Goal: Task Accomplishment & Management: Manage account settings

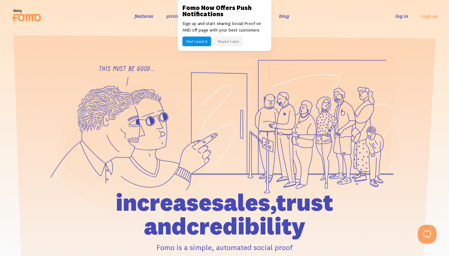
click at [230, 42] on button "Maybe Later" at bounding box center [228, 42] width 29 height 10
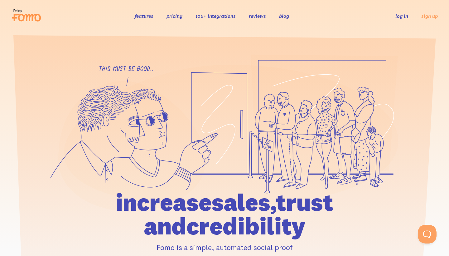
click at [401, 17] on link "log in" at bounding box center [402, 16] width 13 height 6
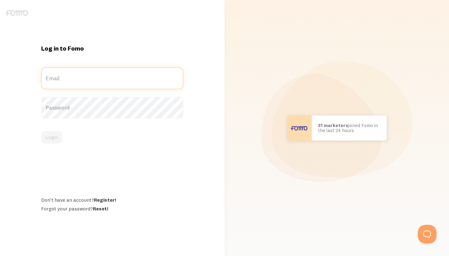
type input "massagesanity70@gmail.com"
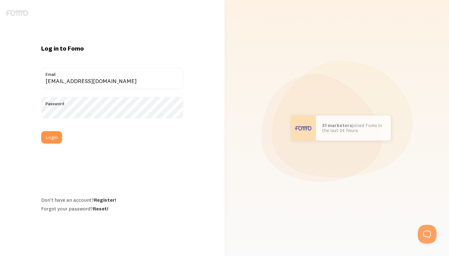
click at [146, 161] on div "Log in to Fomo massagesanity70@gmail.com Email Password Login Don't have an acc…" at bounding box center [112, 127] width 150 height 167
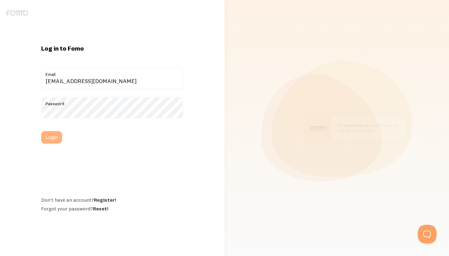
click at [53, 137] on button "Login" at bounding box center [51, 137] width 21 height 12
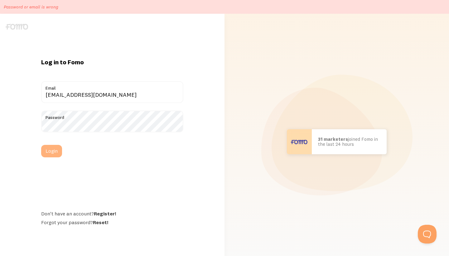
click at [54, 150] on button "Login" at bounding box center [51, 151] width 21 height 12
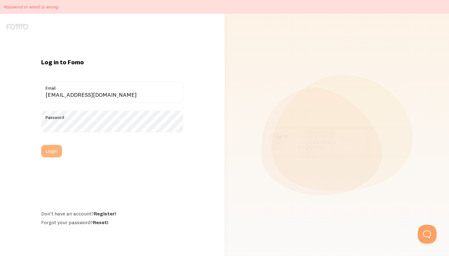
click at [53, 150] on button "Login" at bounding box center [51, 151] width 21 height 12
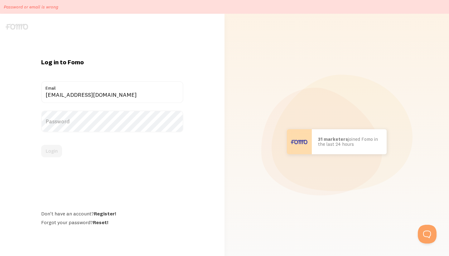
click at [127, 124] on label "Password" at bounding box center [112, 121] width 142 height 22
click at [54, 151] on button "Login" at bounding box center [51, 151] width 21 height 12
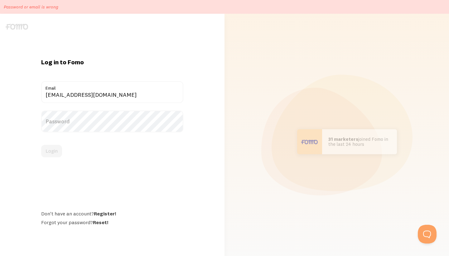
click at [72, 121] on label "Password" at bounding box center [112, 121] width 142 height 22
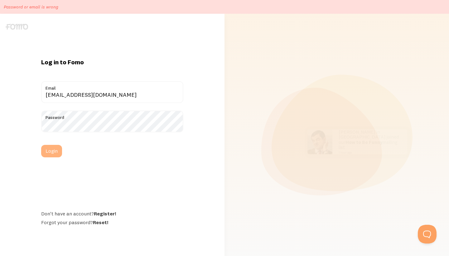
click at [52, 150] on button "Login" at bounding box center [51, 151] width 21 height 12
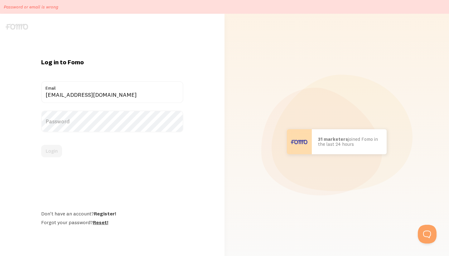
click at [102, 222] on link "Reset!" at bounding box center [100, 222] width 15 height 6
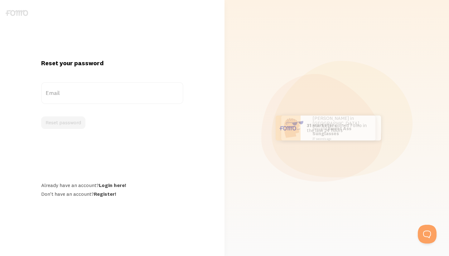
click at [66, 90] on label "Email" at bounding box center [112, 93] width 142 height 22
click at [66, 90] on input "Email" at bounding box center [112, 93] width 142 height 22
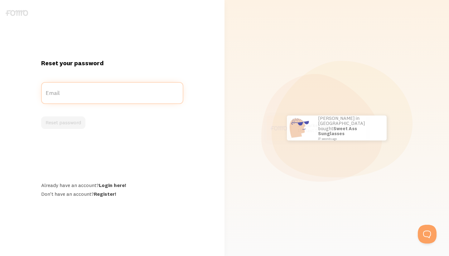
type input "[EMAIL_ADDRESS][DOMAIN_NAME]"
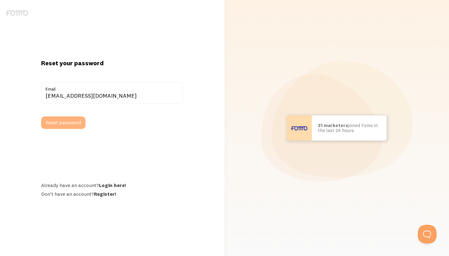
click at [72, 125] on button "Reset password" at bounding box center [63, 122] width 44 height 12
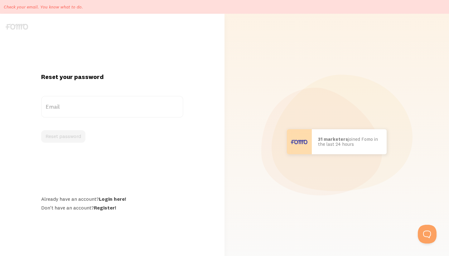
click at [59, 109] on label "Email" at bounding box center [112, 107] width 142 height 22
click at [59, 109] on input "Email" at bounding box center [112, 107] width 142 height 22
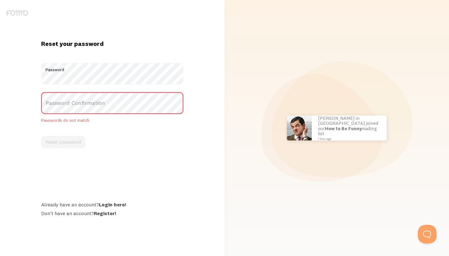
click at [117, 103] on label "Password Confirmation" at bounding box center [112, 103] width 142 height 22
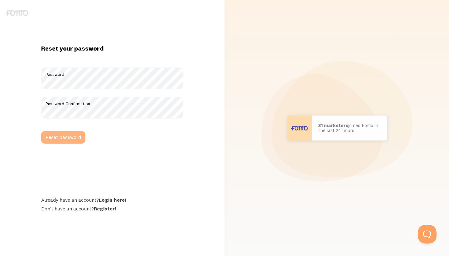
click at [66, 139] on button "Reset password" at bounding box center [63, 137] width 44 height 12
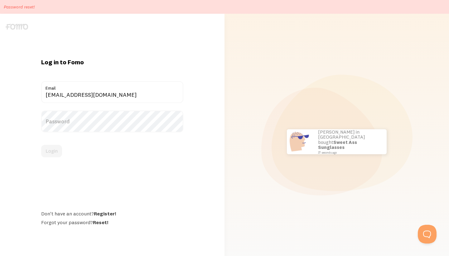
type input "[EMAIL_ADDRESS][DOMAIN_NAME]"
click at [127, 116] on label "Password" at bounding box center [112, 121] width 142 height 22
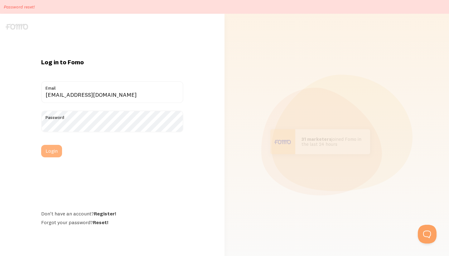
click at [57, 149] on button "Login" at bounding box center [51, 151] width 21 height 12
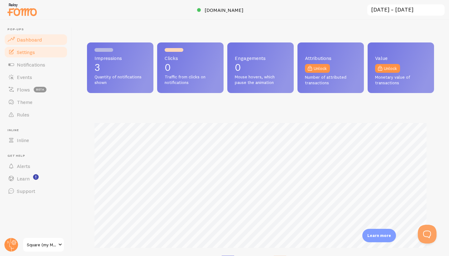
click at [31, 55] on link "Settings" at bounding box center [36, 52] width 64 height 12
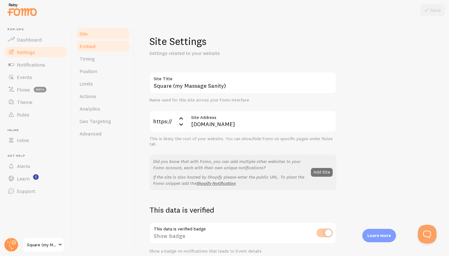
click at [91, 46] on span "Embed" at bounding box center [88, 46] width 16 height 6
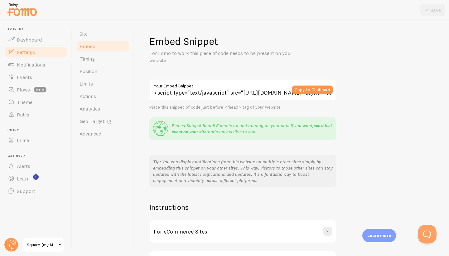
click at [320, 125] on link "see a test event on your site" at bounding box center [252, 129] width 160 height 12
click at [37, 177] on rect "<p>Watch New Feature Tutorials!</p>" at bounding box center [35, 176] width 5 height 5
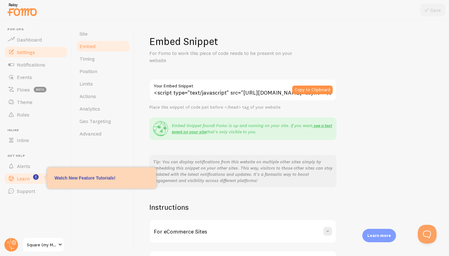
click at [25, 178] on span "Learn" at bounding box center [23, 178] width 13 height 6
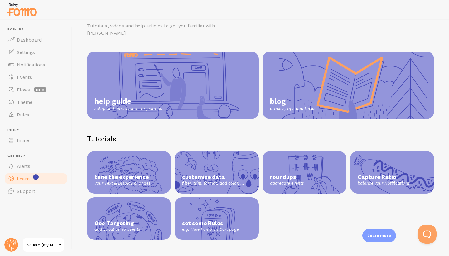
scroll to position [25, 0]
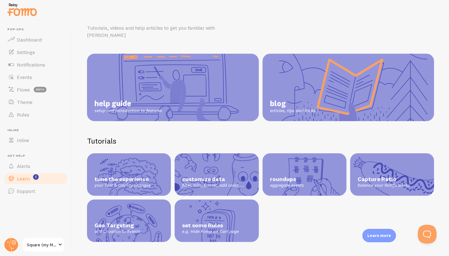
click at [146, 90] on link "help guide setup and introduction to features" at bounding box center [173, 87] width 172 height 67
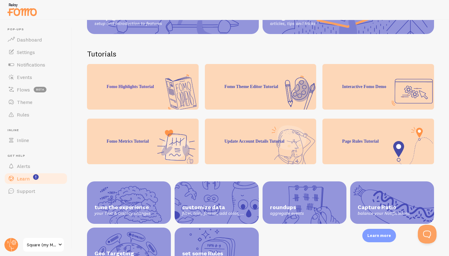
scroll to position [106, 0]
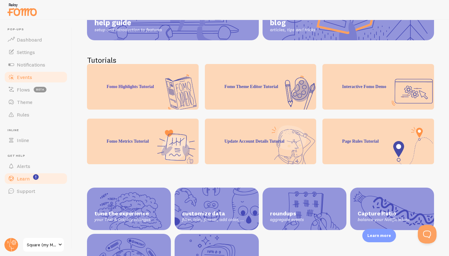
click at [25, 75] on span "Events" at bounding box center [24, 77] width 15 height 6
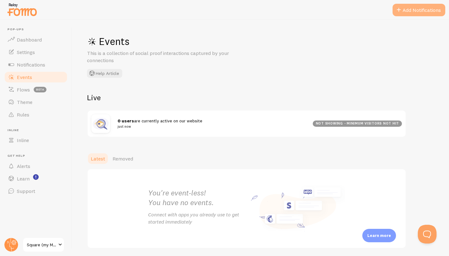
click at [412, 10] on button "Add Notifications" at bounding box center [419, 10] width 53 height 12
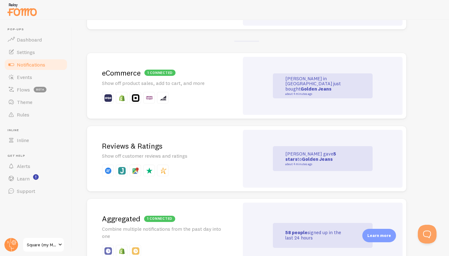
scroll to position [119, 0]
click at [192, 107] on div "1 connected eCommerce Show off product sales, add to cart, and more" at bounding box center [163, 87] width 152 height 66
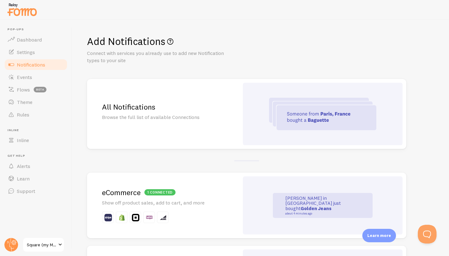
click at [217, 194] on h2 "1 connected eCommerce" at bounding box center [163, 193] width 122 height 10
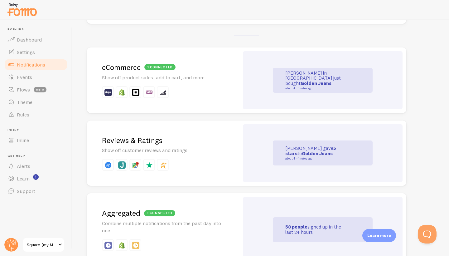
click at [188, 164] on p at bounding box center [163, 165] width 122 height 12
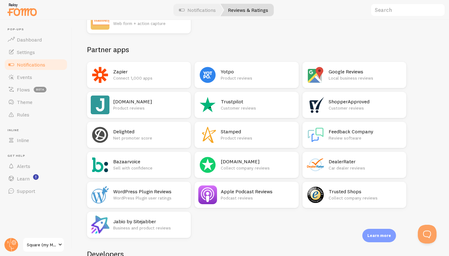
scroll to position [77, 0]
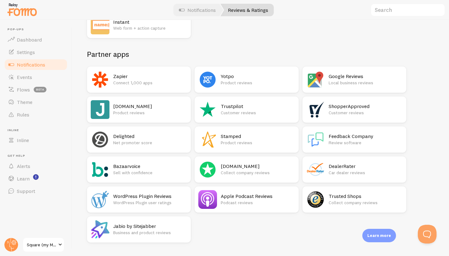
click at [338, 82] on p "Local business reviews" at bounding box center [366, 83] width 74 height 6
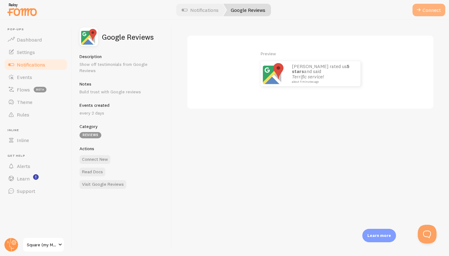
click at [427, 9] on button "Connect" at bounding box center [429, 10] width 33 height 12
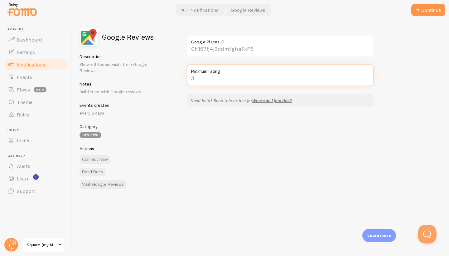
click at [196, 79] on input "Minimum rating" at bounding box center [280, 75] width 187 height 22
click at [367, 77] on input "1" at bounding box center [280, 75] width 187 height 22
click at [367, 77] on input "2" at bounding box center [280, 75] width 187 height 22
click at [367, 77] on input "3" at bounding box center [280, 75] width 187 height 22
click at [367, 77] on input "4" at bounding box center [280, 75] width 187 height 22
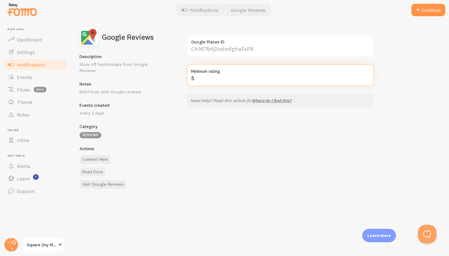
click at [367, 77] on input "5" at bounding box center [280, 75] width 187 height 22
click at [367, 77] on input "6" at bounding box center [280, 75] width 187 height 22
click at [367, 77] on input "7" at bounding box center [280, 75] width 187 height 22
click at [367, 77] on input "8" at bounding box center [280, 75] width 187 height 22
click at [367, 77] on input "9" at bounding box center [280, 75] width 187 height 22
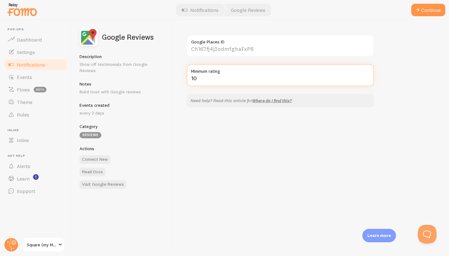
click at [367, 77] on input "10" at bounding box center [280, 75] width 187 height 22
click at [367, 80] on input "9" at bounding box center [280, 75] width 187 height 22
click at [367, 80] on input "8" at bounding box center [280, 75] width 187 height 22
click at [367, 80] on input "7" at bounding box center [280, 75] width 187 height 22
click at [367, 80] on input "6" at bounding box center [280, 75] width 187 height 22
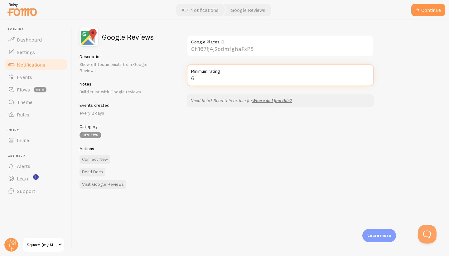
type input "5"
click at [367, 80] on input "5" at bounding box center [280, 75] width 187 height 22
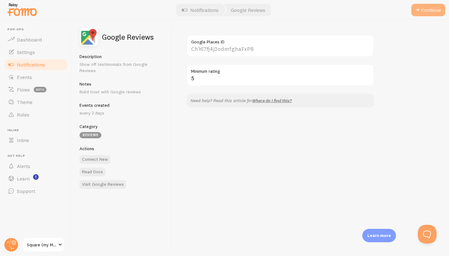
click at [418, 11] on span at bounding box center [417, 9] width 7 height 7
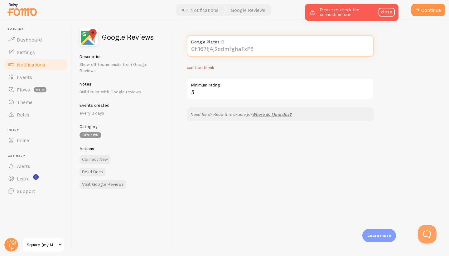
click at [254, 49] on input "Google Places ID" at bounding box center [280, 46] width 187 height 22
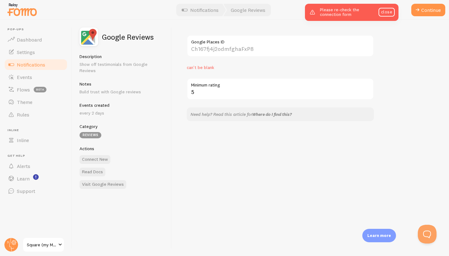
click at [265, 114] on link "Where do I find this?" at bounding box center [272, 114] width 40 height 6
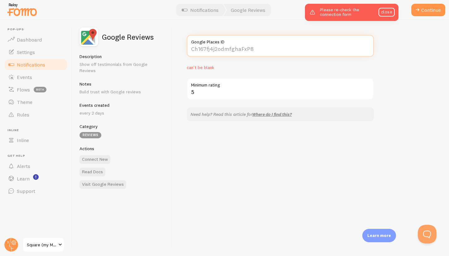
paste input "6CPV+XW Northridge, Los Angeles, CA"
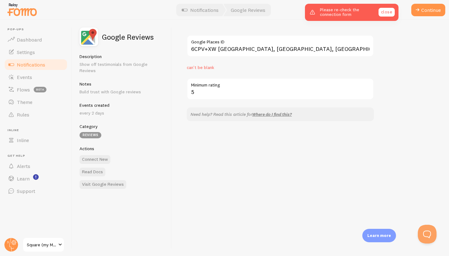
click at [386, 13] on link "close" at bounding box center [387, 12] width 16 height 9
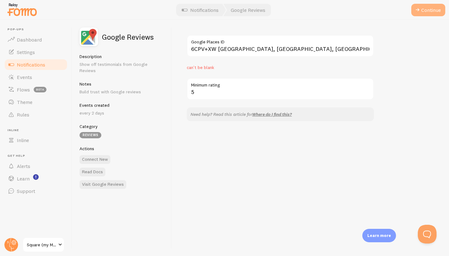
click at [425, 8] on button "Continue" at bounding box center [429, 10] width 34 height 12
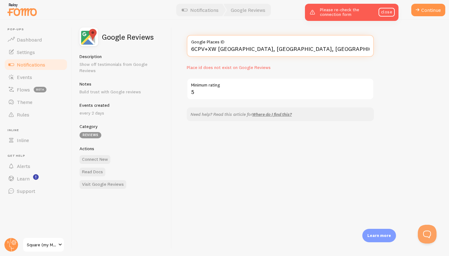
click at [298, 51] on input "6CPV+XW Northridge, Los Angeles, CA" at bounding box center [280, 46] width 187 height 22
type input "6"
paste input "ChIJM7kcrfCZwoARoKfrUGQvHUA"
type input "ChIJM7kcrfCZwoARoKfrUGQvHUA"
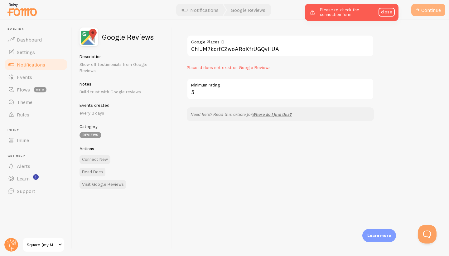
click at [422, 9] on button "Continue" at bounding box center [429, 10] width 34 height 12
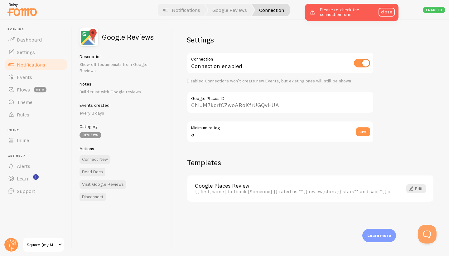
click at [366, 136] on div "save" at bounding box center [365, 132] width 18 height 22
click at [367, 135] on button "save" at bounding box center [363, 131] width 14 height 9
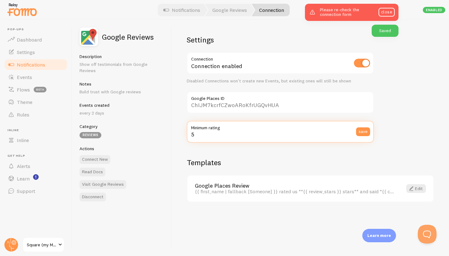
click at [200, 135] on input "5" at bounding box center [280, 132] width 187 height 22
type input "8"
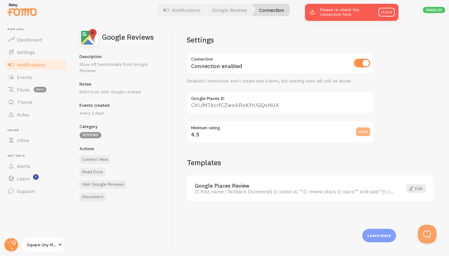
click at [365, 131] on button "save" at bounding box center [363, 131] width 14 height 9
type input "4"
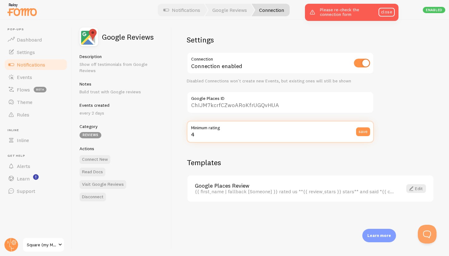
click at [196, 135] on input "4" at bounding box center [280, 132] width 187 height 22
type input "5"
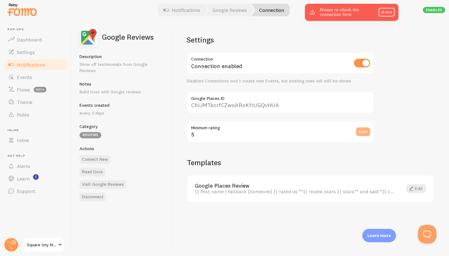
click at [368, 131] on button "save" at bounding box center [363, 131] width 14 height 9
click at [414, 188] on span at bounding box center [411, 188] width 7 height 7
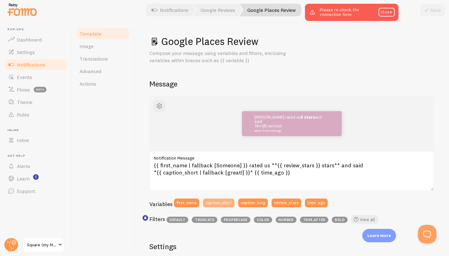
click at [217, 201] on button "caption_short" at bounding box center [219, 202] width 32 height 9
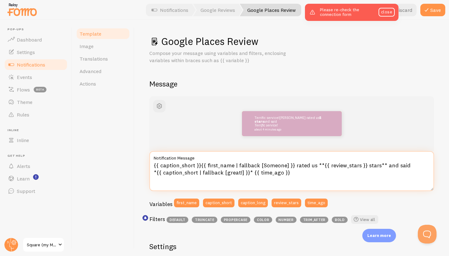
click at [256, 165] on textarea "{{ caption_short }}{{ first_name | fallback [Someone] }} rated us **{{ review_s…" at bounding box center [291, 171] width 285 height 40
click at [235, 164] on textarea "{{ caption_short }} [Someone] }} rated us **{{ review_stars }} stars** and said…" at bounding box center [291, 171] width 285 height 40
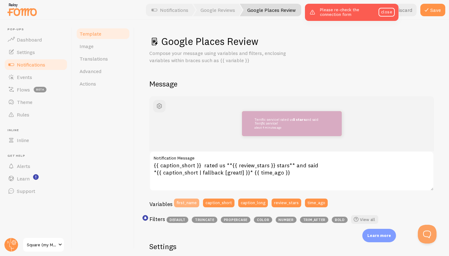
click at [191, 202] on button "first_name" at bounding box center [186, 202] width 25 height 9
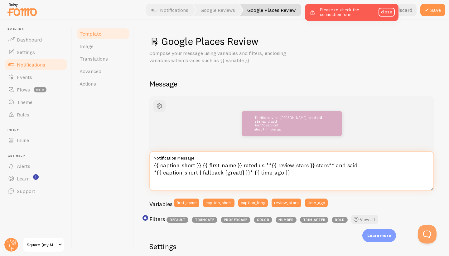
click at [246, 172] on textarea "{{ caption_short }} {{ first_name }} rated us **{{ review_stars }} stars** and …" at bounding box center [291, 171] width 285 height 40
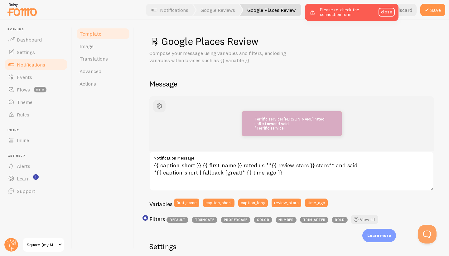
click at [246, 198] on button "caption_long" at bounding box center [253, 202] width 30 height 9
click at [249, 198] on button "caption_long" at bounding box center [253, 202] width 30 height 9
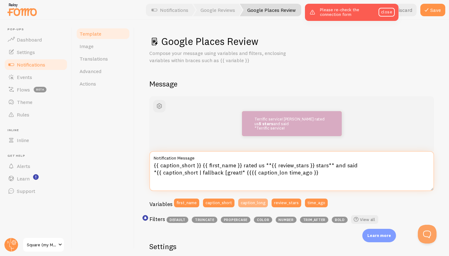
type textarea "{{ caption_short }} {{ first_name }} rated us **{{ review_stars }} stars** and …"
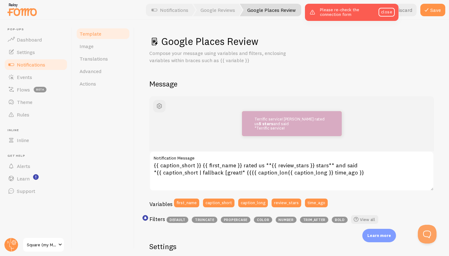
click at [355, 198] on div "Variables first_name caption_short caption_long review_stars time_ago" at bounding box center [291, 204] width 285 height 13
click at [165, 106] on button "button" at bounding box center [159, 106] width 12 height 12
click at [391, 12] on link "close" at bounding box center [387, 12] width 16 height 9
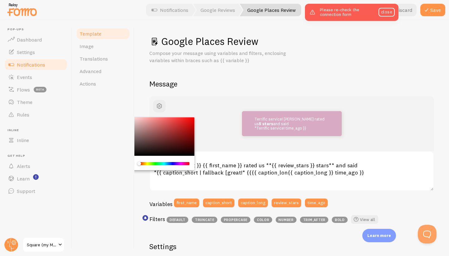
click at [60, 244] on span at bounding box center [59, 244] width 7 height 7
click at [160, 106] on span "button" at bounding box center [159, 105] width 7 height 7
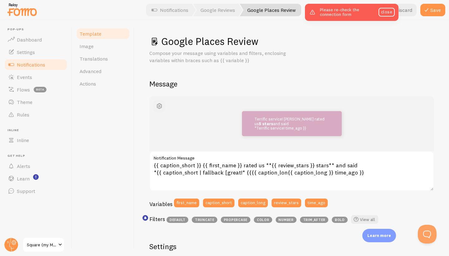
click at [160, 105] on span "button" at bounding box center [159, 105] width 7 height 7
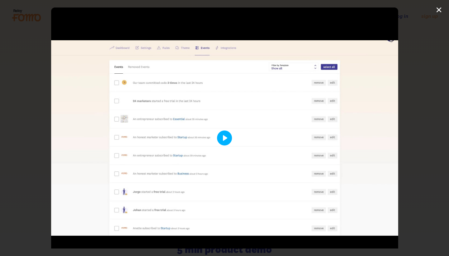
click at [225, 139] on button "Play" at bounding box center [224, 137] width 15 height 15
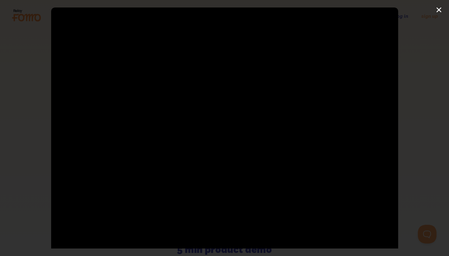
click at [238, 105] on div at bounding box center [225, 137] width 348 height 261
type input "54.68"
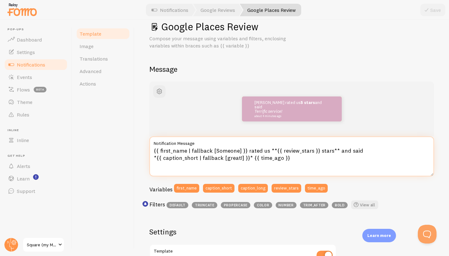
click at [250, 156] on textarea "{{ first_name | fallback [Someone] }} rated us **{{ review_stars }} stars** and…" at bounding box center [291, 156] width 285 height 40
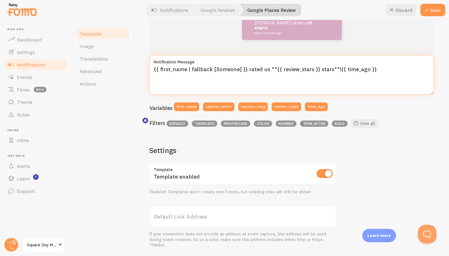
scroll to position [102, 0]
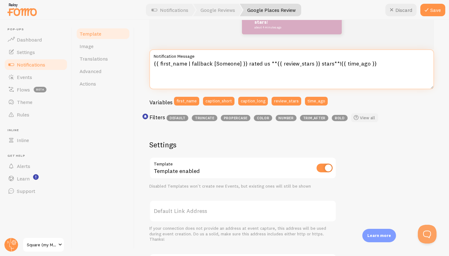
type textarea "{{ first_name | fallback [Someone] }} rated us **{{ review_stars }} stars**!{{ …"
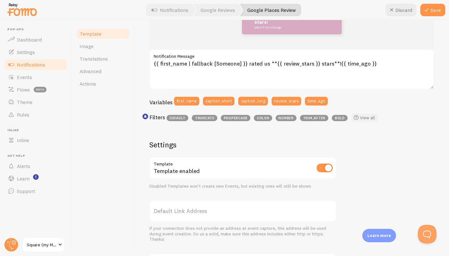
click at [365, 116] on link "View all" at bounding box center [364, 117] width 27 height 9
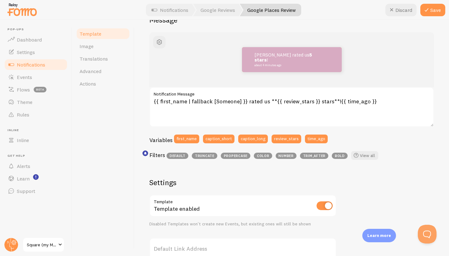
scroll to position [64, 0]
click at [435, 8] on button "Save" at bounding box center [433, 10] width 25 height 12
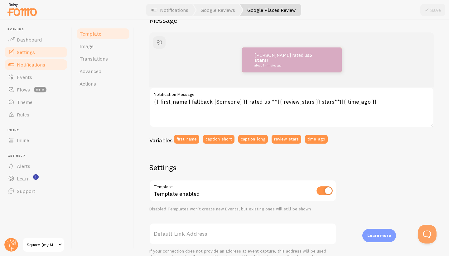
click at [24, 51] on span "Settings" at bounding box center [26, 52] width 18 height 6
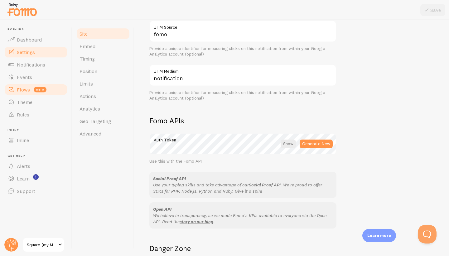
scroll to position [264, 0]
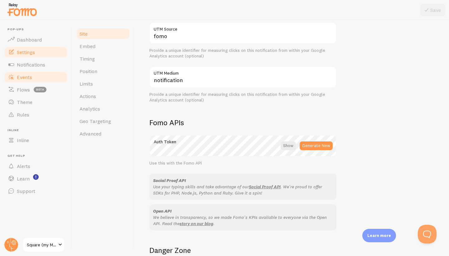
click at [30, 76] on span "Events" at bounding box center [24, 77] width 15 height 6
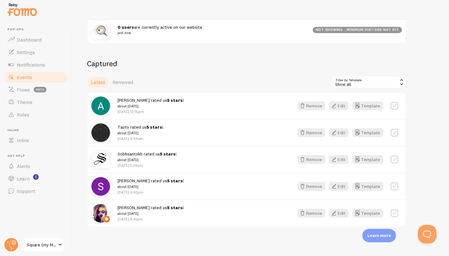
scroll to position [93, 0]
click at [396, 105] on label at bounding box center [394, 105] width 7 height 7
click at [394, 104] on label at bounding box center [394, 105] width 7 height 7
checkbox input "false"
click at [343, 105] on button "Edit" at bounding box center [339, 106] width 20 height 9
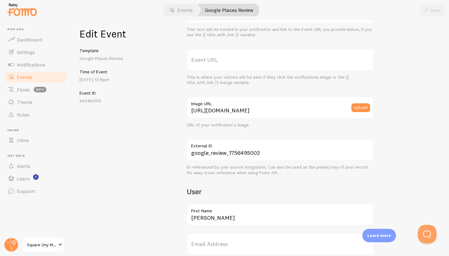
scroll to position [52, 0]
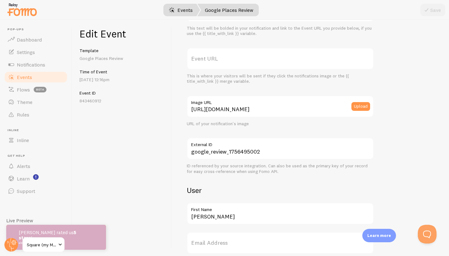
click at [179, 11] on link "Events" at bounding box center [181, 10] width 39 height 12
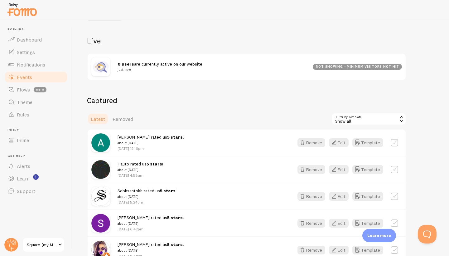
scroll to position [64, 0]
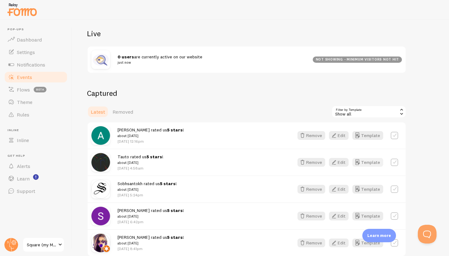
click at [369, 163] on button "Template" at bounding box center [368, 162] width 31 height 9
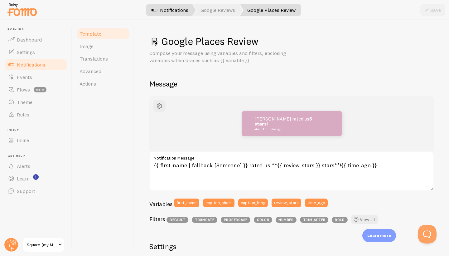
click at [183, 9] on link "Notifications" at bounding box center [170, 10] width 52 height 12
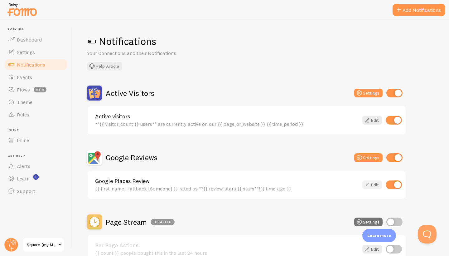
click at [373, 183] on link "Edit" at bounding box center [373, 184] width 20 height 9
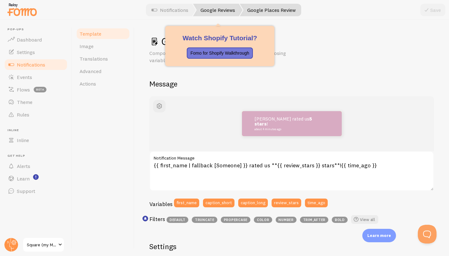
click at [215, 11] on link "Google Reviews" at bounding box center [218, 10] width 50 height 12
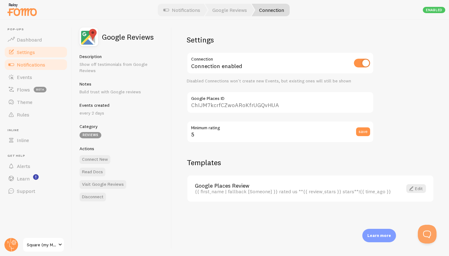
click at [33, 52] on span "Settings" at bounding box center [26, 52] width 18 height 6
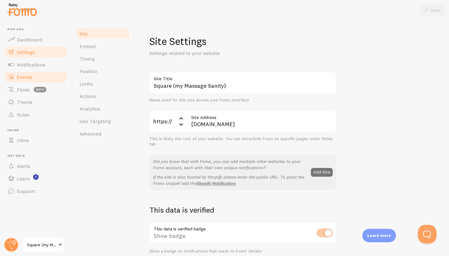
click at [29, 76] on span "Events" at bounding box center [24, 77] width 15 height 6
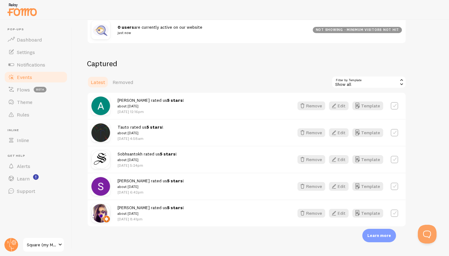
scroll to position [93, 0]
click at [341, 131] on button "Edit" at bounding box center [339, 133] width 20 height 9
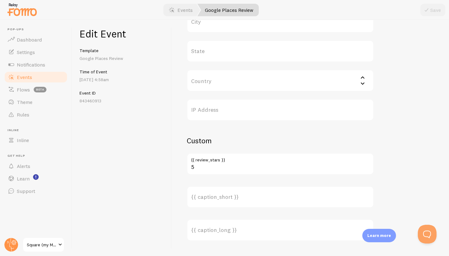
scroll to position [180, 0]
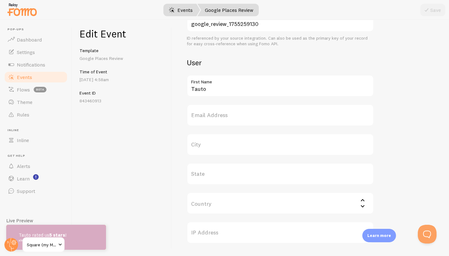
click at [179, 9] on link "Events" at bounding box center [181, 10] width 39 height 12
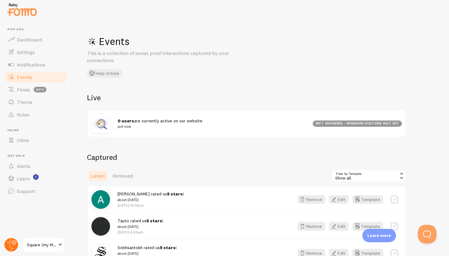
click at [12, 246] on circle at bounding box center [11, 245] width 14 height 14
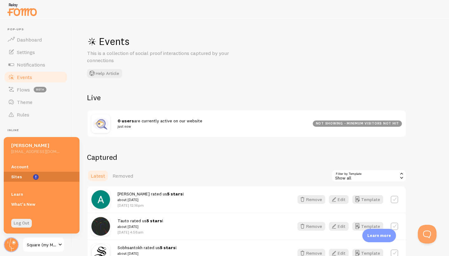
click at [19, 175] on link "Sites" at bounding box center [42, 177] width 76 height 10
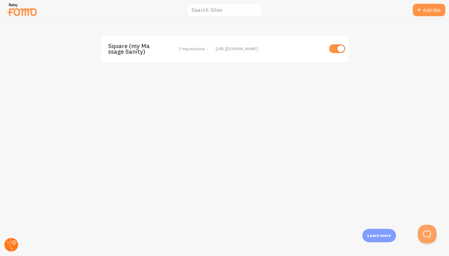
click at [10, 250] on circle at bounding box center [11, 245] width 14 height 14
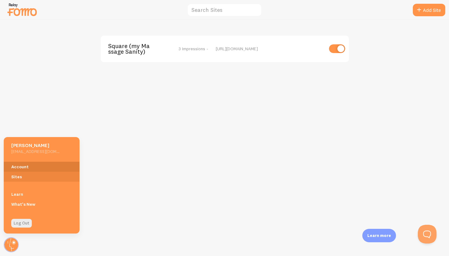
click at [23, 167] on link "Account" at bounding box center [42, 167] width 76 height 10
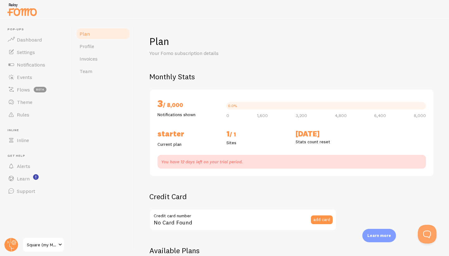
checkbox input "true"
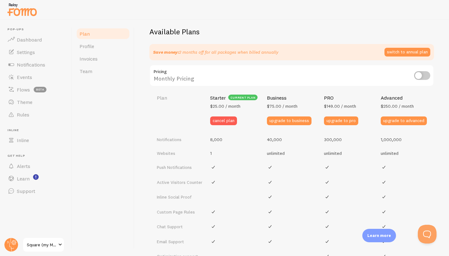
scroll to position [332, 0]
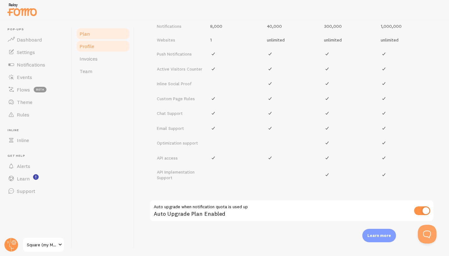
click at [93, 48] on span "Profile" at bounding box center [87, 46] width 15 height 6
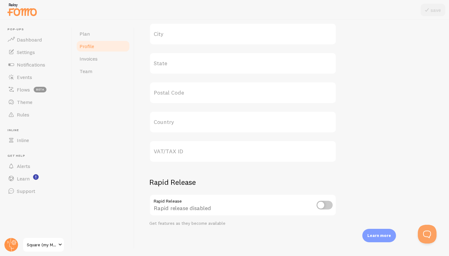
scroll to position [278, 0]
click at [89, 59] on span "Invoices" at bounding box center [89, 59] width 18 height 6
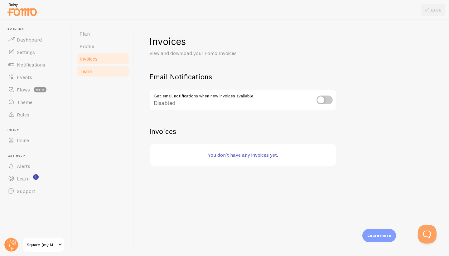
click at [89, 70] on span "Team" at bounding box center [86, 71] width 13 height 6
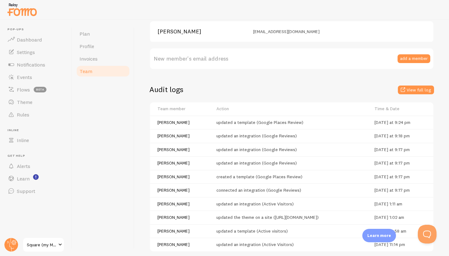
scroll to position [121, 0]
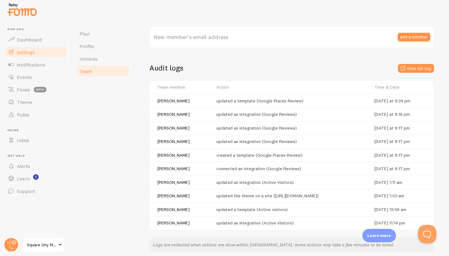
click at [28, 54] on span "Settings" at bounding box center [26, 52] width 18 height 6
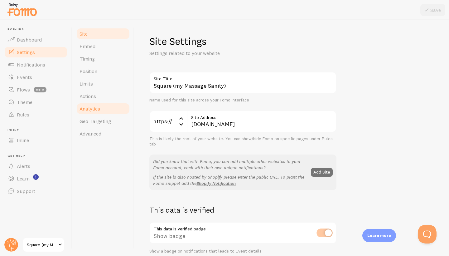
click at [87, 109] on span "Analytics" at bounding box center [90, 108] width 21 height 6
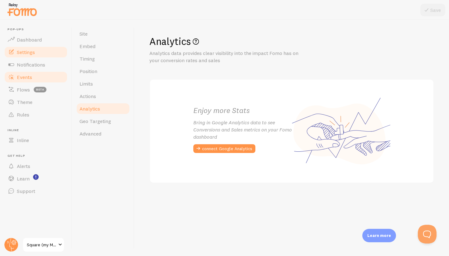
click at [27, 75] on span "Events" at bounding box center [24, 77] width 15 height 6
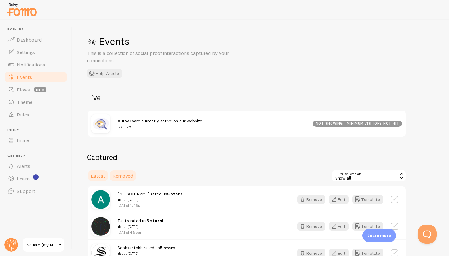
click at [126, 173] on span "Removed" at bounding box center [123, 176] width 21 height 6
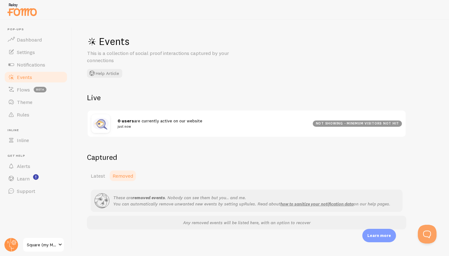
scroll to position [2, 0]
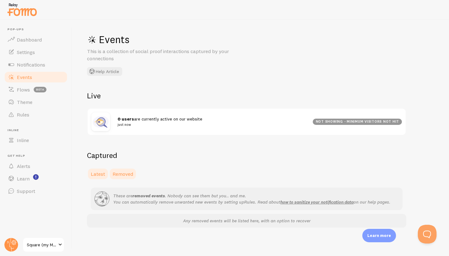
click at [100, 172] on span "Latest" at bounding box center [98, 174] width 14 height 6
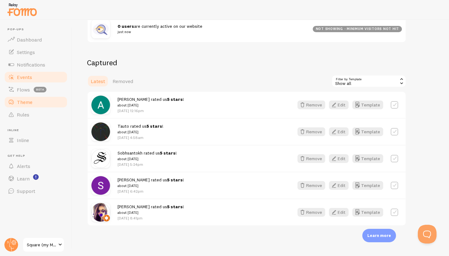
scroll to position [0, 0]
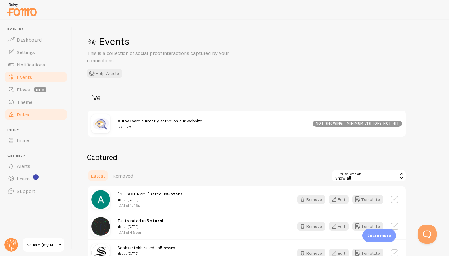
click at [30, 115] on link "Rules" at bounding box center [36, 114] width 64 height 12
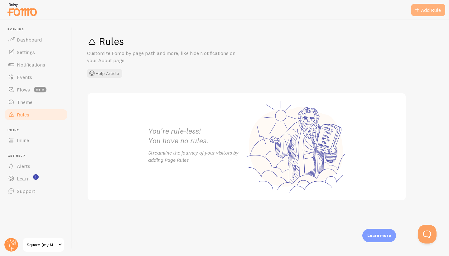
click at [434, 9] on div "Add Rule" at bounding box center [428, 10] width 34 height 12
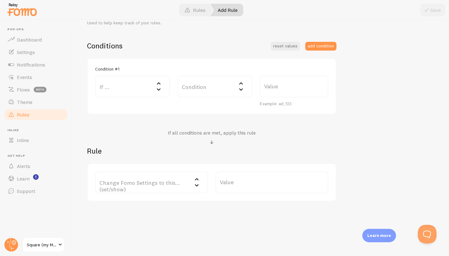
scroll to position [134, 0]
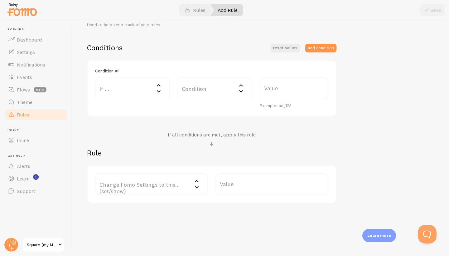
click at [159, 84] on icon at bounding box center [159, 85] width 4 height 2
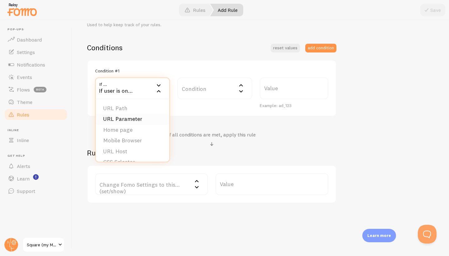
scroll to position [0, 0]
click at [134, 138] on li "Mobile Browser" at bounding box center [133, 140] width 74 height 11
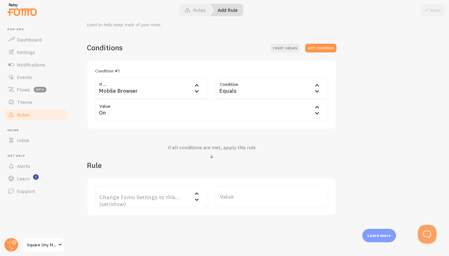
click at [317, 83] on icon at bounding box center [317, 84] width 7 height 7
click at [290, 108] on li "Equals" at bounding box center [272, 108] width 112 height 11
click at [317, 106] on icon at bounding box center [317, 107] width 4 height 2
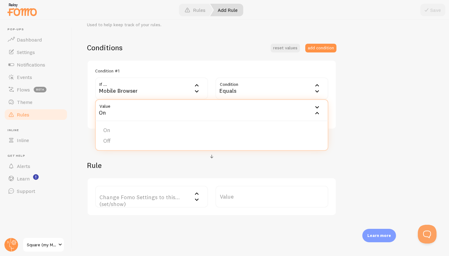
click at [317, 105] on icon at bounding box center [317, 106] width 7 height 7
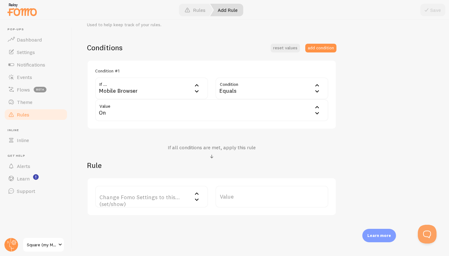
click at [199, 191] on icon at bounding box center [196, 193] width 7 height 7
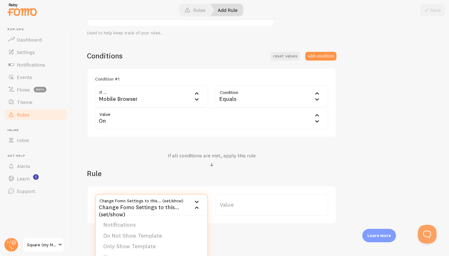
scroll to position [147, 0]
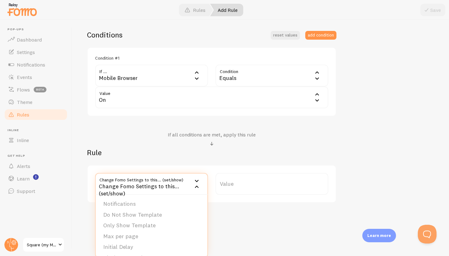
click at [246, 150] on h2 "Rule" at bounding box center [212, 153] width 250 height 10
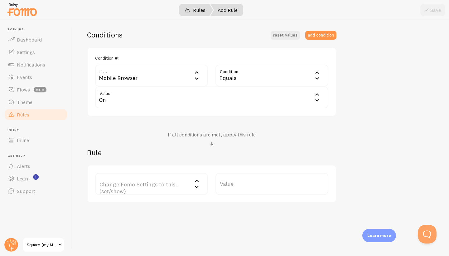
click at [198, 9] on link "Rules" at bounding box center [195, 10] width 36 height 12
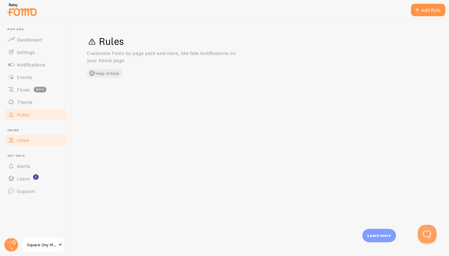
click at [24, 140] on span "Inline" at bounding box center [23, 140] width 12 height 6
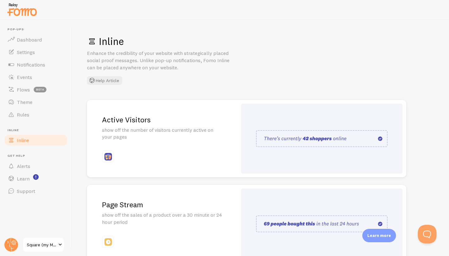
scroll to position [18, 0]
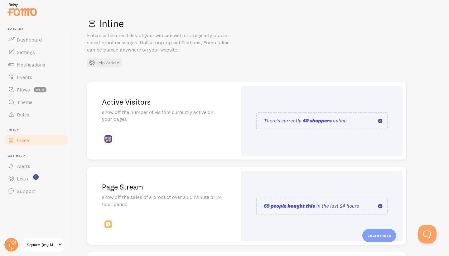
click at [207, 82] on div "Active Visitors show off the number of visitors currently active on your pages" at bounding box center [162, 121] width 150 height 78
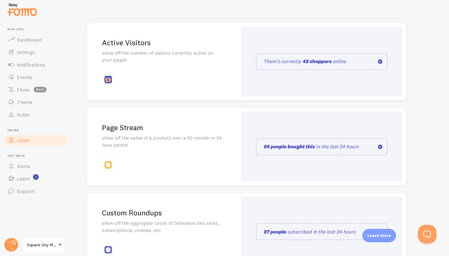
click at [205, 73] on div "Active Visitors show off the number of visitors currently active on your pages" at bounding box center [162, 62] width 150 height 78
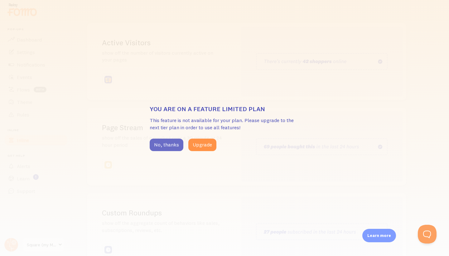
click at [166, 143] on button "No, thanks" at bounding box center [167, 145] width 34 height 12
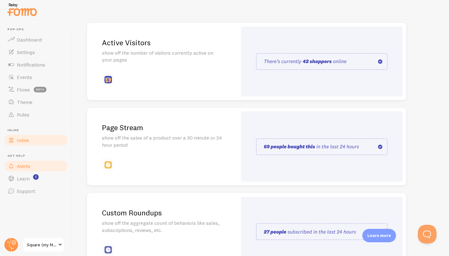
click at [28, 164] on span "Alerts" at bounding box center [23, 166] width 13 height 6
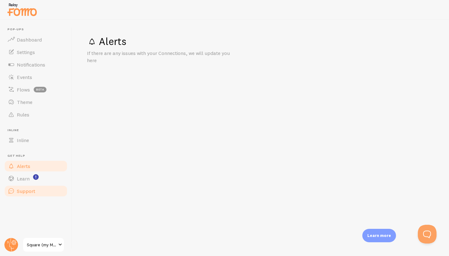
click at [31, 192] on span "Support" at bounding box center [26, 191] width 18 height 6
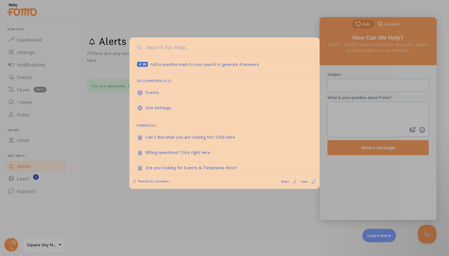
click at [260, 218] on div at bounding box center [224, 128] width 449 height 256
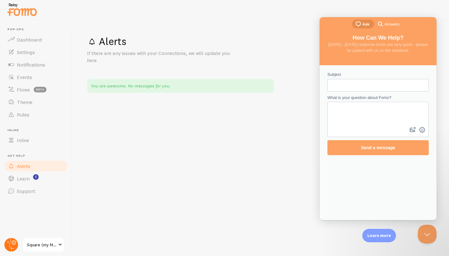
click at [11, 244] on circle at bounding box center [11, 245] width 14 height 14
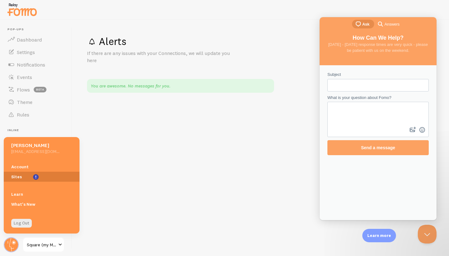
click at [25, 176] on link "Sites" at bounding box center [42, 177] width 76 height 10
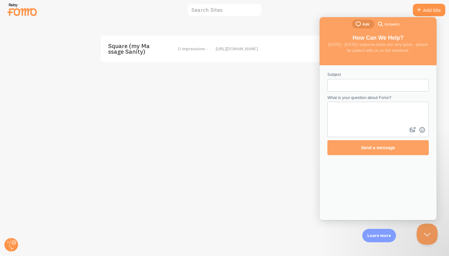
click at [425, 237] on button "Close Beacon popover" at bounding box center [426, 232] width 19 height 19
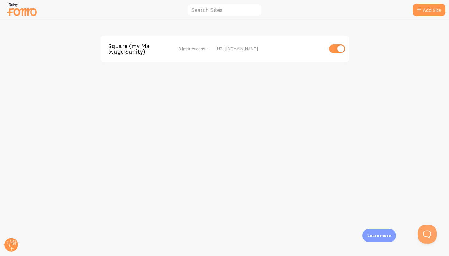
click at [337, 51] on input "checkbox" at bounding box center [337, 48] width 16 height 9
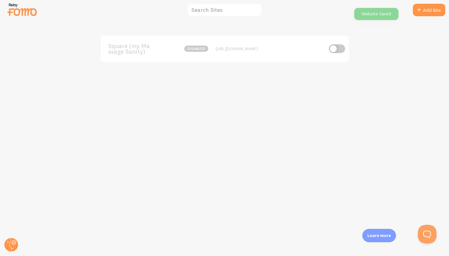
click at [338, 48] on input "checkbox" at bounding box center [337, 48] width 16 height 9
checkbox input "true"
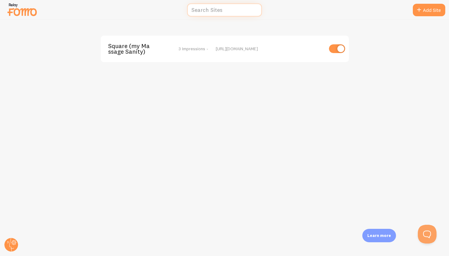
click at [225, 12] on input "text" at bounding box center [224, 9] width 75 height 13
click at [12, 241] on circle at bounding box center [11, 245] width 14 height 14
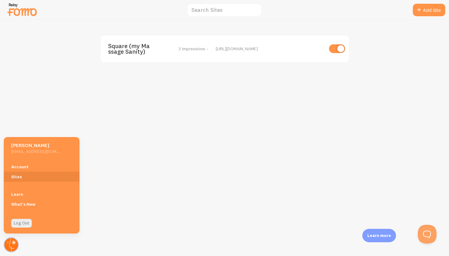
click at [12, 241] on circle at bounding box center [11, 245] width 14 height 14
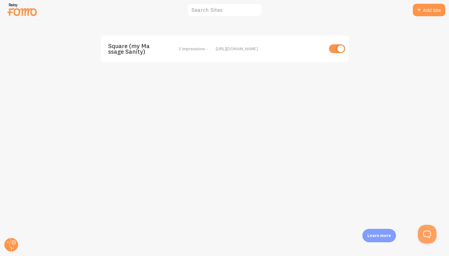
click at [18, 8] on img at bounding box center [22, 10] width 31 height 16
click at [13, 241] on circle at bounding box center [11, 245] width 14 height 14
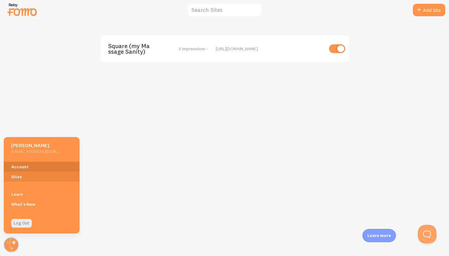
click at [23, 166] on link "Account" at bounding box center [42, 167] width 76 height 10
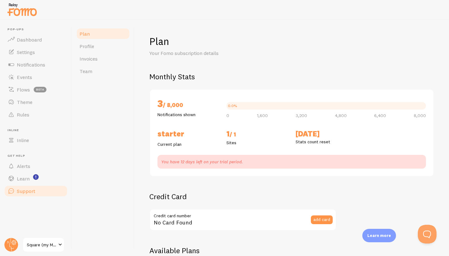
checkbox input "true"
click at [425, 232] on button "Open Beacon popover" at bounding box center [426, 232] width 19 height 19
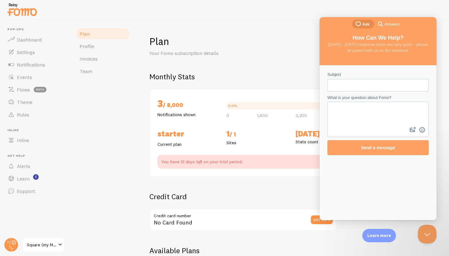
click at [384, 24] on div "search-medium Answers" at bounding box center [388, 23] width 23 height 7
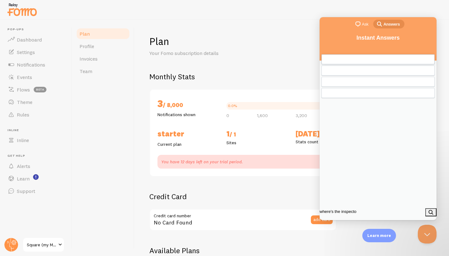
type input "where's the inspector"
click at [428, 212] on button "search" at bounding box center [431, 212] width 11 height 8
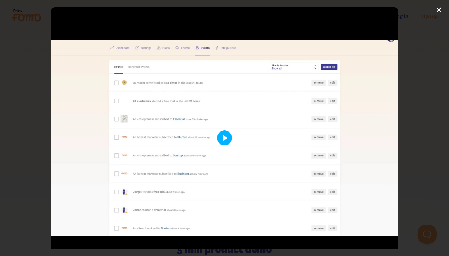
click at [222, 139] on button "Play" at bounding box center [224, 137] width 15 height 15
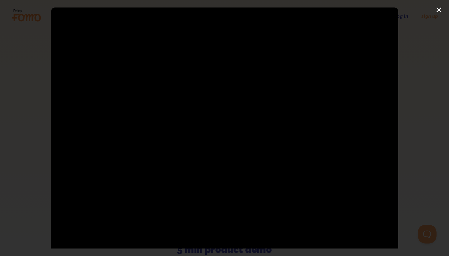
type input "57.8"
click at [195, 139] on div at bounding box center [225, 137] width 348 height 261
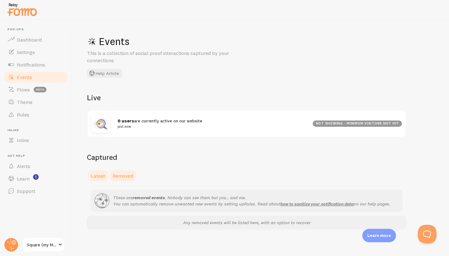
click at [97, 174] on span "Latest" at bounding box center [98, 176] width 14 height 6
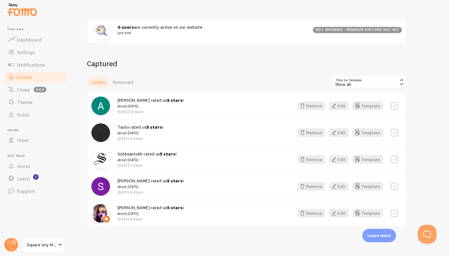
scroll to position [93, 0]
click at [338, 160] on icon "button" at bounding box center [333, 159] width 7 height 7
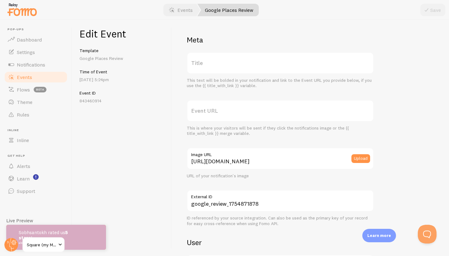
click at [215, 110] on label "Event URL" at bounding box center [280, 111] width 187 height 22
click at [215, 110] on input "Event URL" at bounding box center [280, 111] width 187 height 22
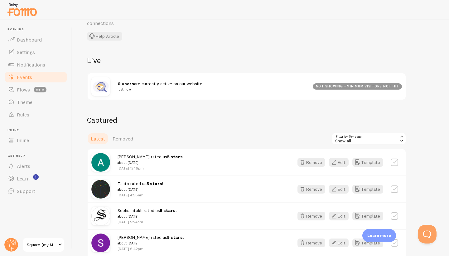
scroll to position [30, 0]
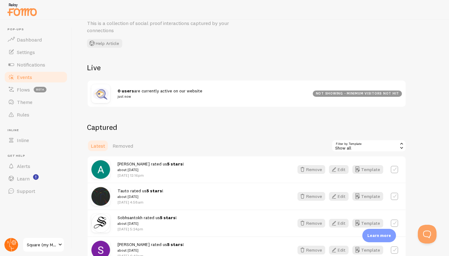
click at [12, 243] on circle at bounding box center [11, 245] width 14 height 14
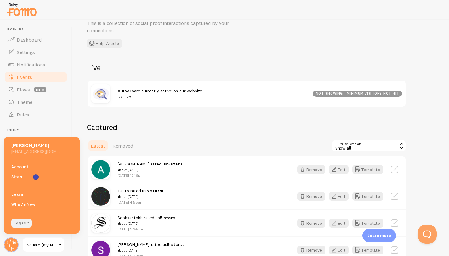
click at [23, 222] on link "Log Out" at bounding box center [21, 223] width 21 height 9
